Goal: Information Seeking & Learning: Learn about a topic

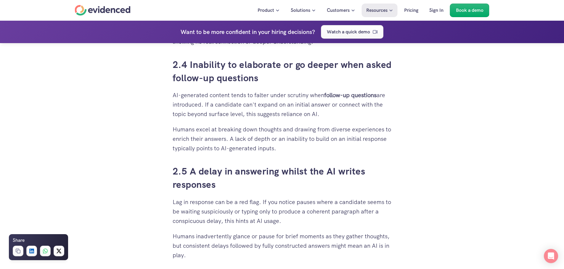
scroll to position [976, 0]
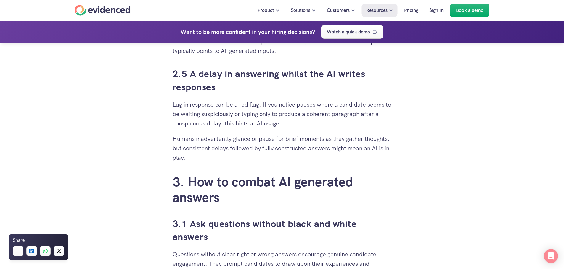
scroll to position [1065, 0]
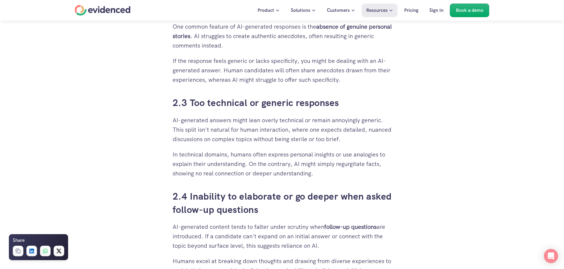
scroll to position [828, 0]
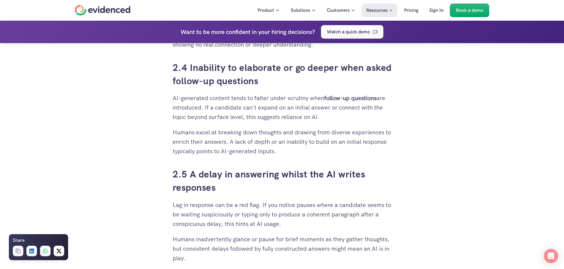
scroll to position [946, 0]
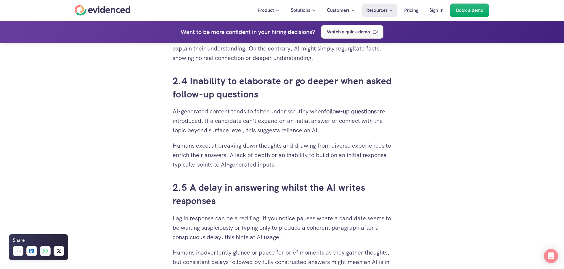
click at [187, 118] on p "AI-generated content tends to falter under scrutiny when follow-up questions ar…" at bounding box center [281, 121] width 219 height 28
drag, startPoint x: 305, startPoint y: 165, endPoint x: 176, endPoint y: 87, distance: 150.8
copy div "2.4 Inability to elaborate or go deeper when asked follow-up questions AI-gener…"
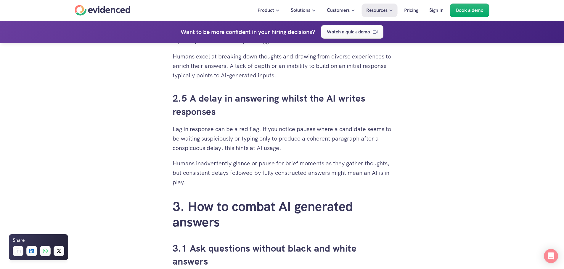
scroll to position [1034, 0]
drag, startPoint x: 169, startPoint y: 128, endPoint x: 290, endPoint y: 147, distance: 122.5
click at [290, 147] on div "When you’ve put time and effort into building a solid recruitment process, it c…" at bounding box center [282, 164] width 231 height 2085
copy p "Lag in response can be a red flag. If you notice pauses where a candidate seems…"
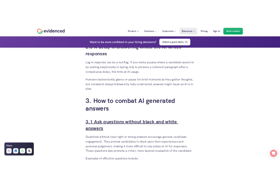
scroll to position [1094, 0]
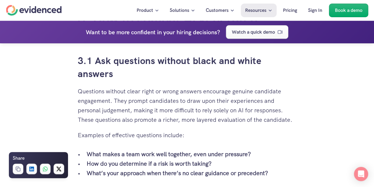
scroll to position [1189, 0]
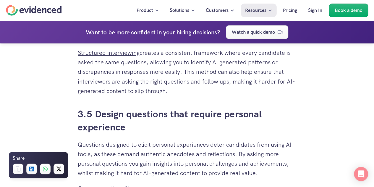
scroll to position [1485, 0]
